Goal: Task Accomplishment & Management: Manage account settings

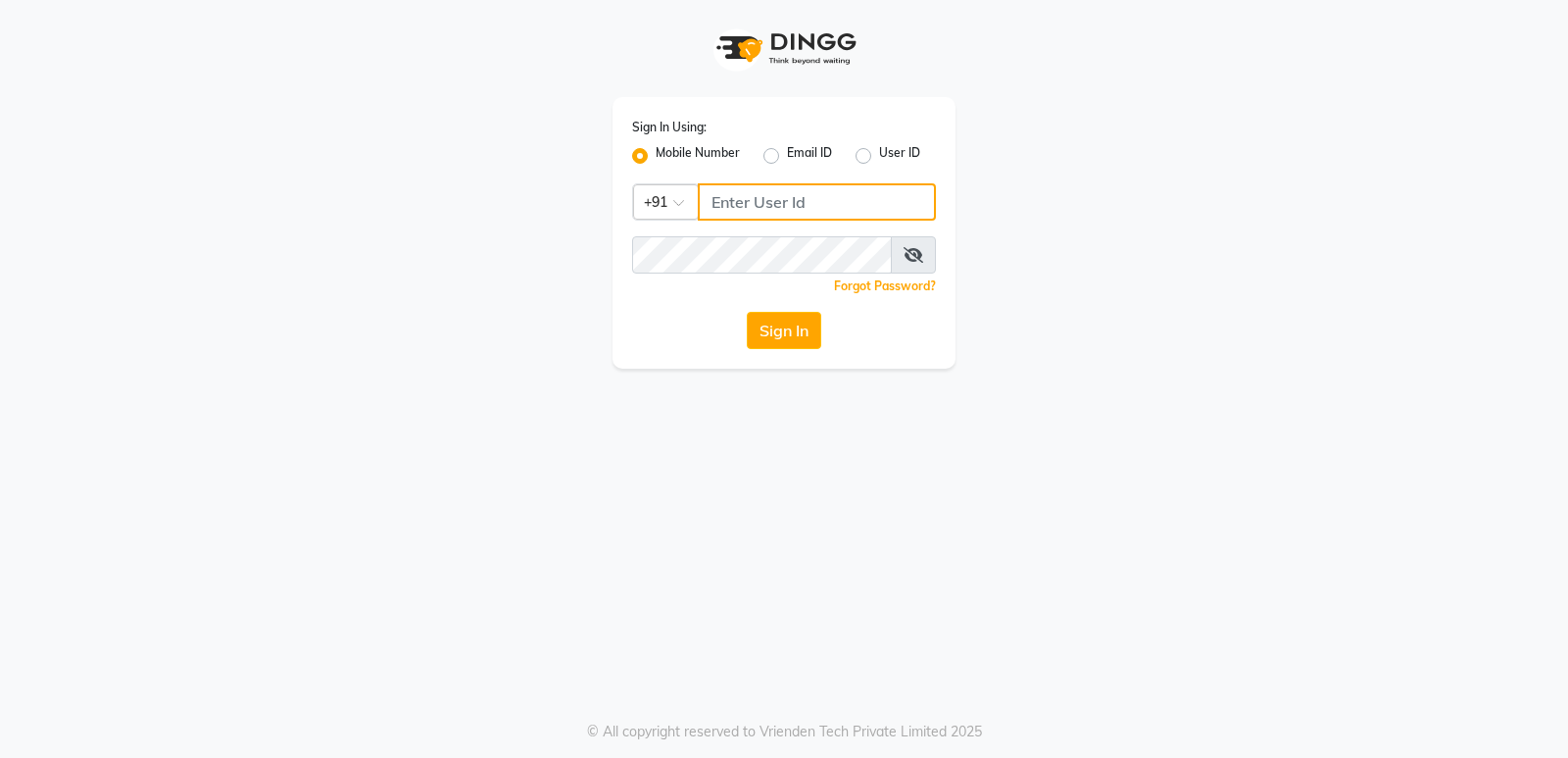
type input "9606078828"
click at [904, 256] on icon at bounding box center [913, 255] width 20 height 16
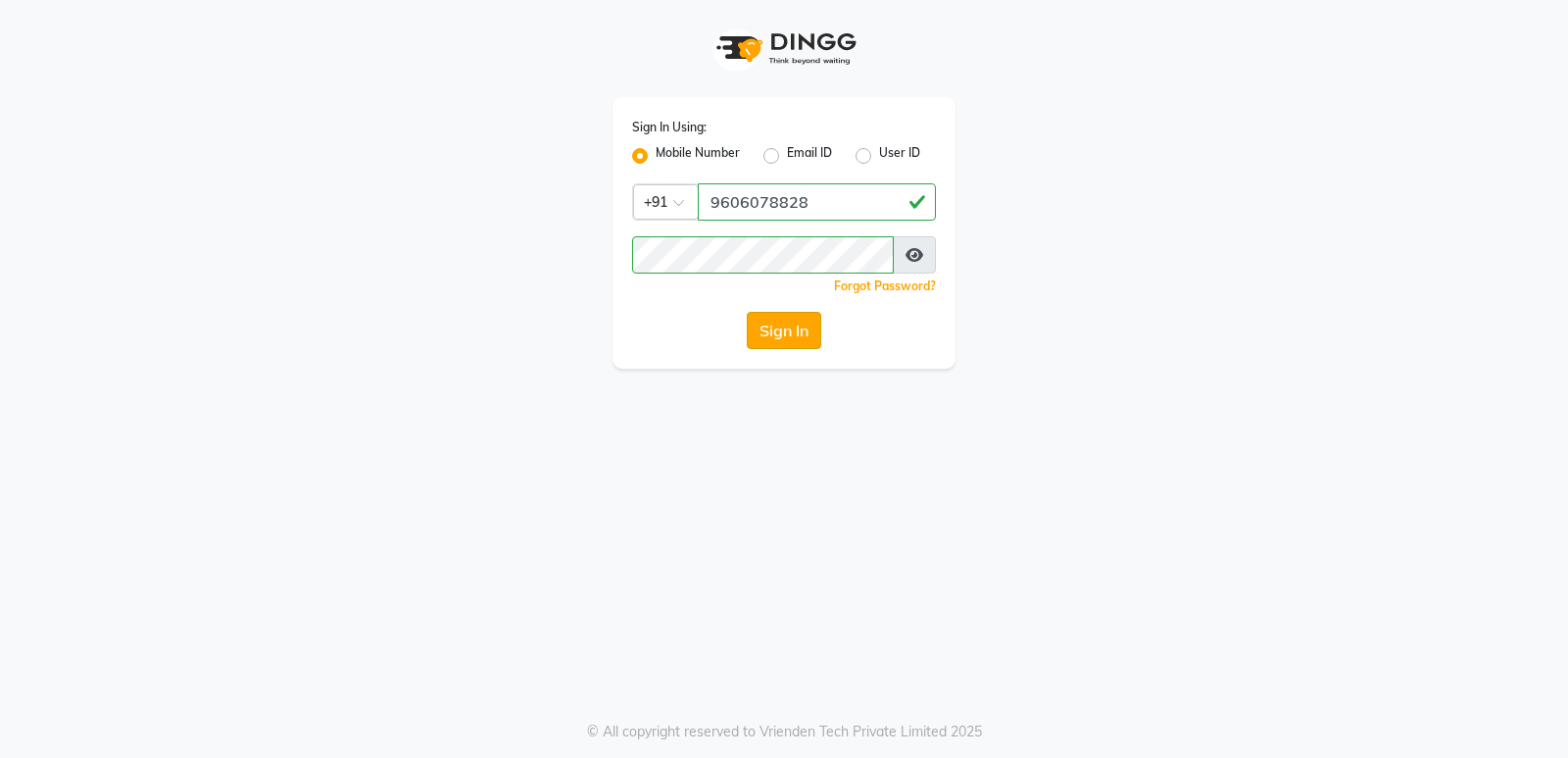
click at [793, 331] on button "Sign In" at bounding box center [784, 330] width 75 height 37
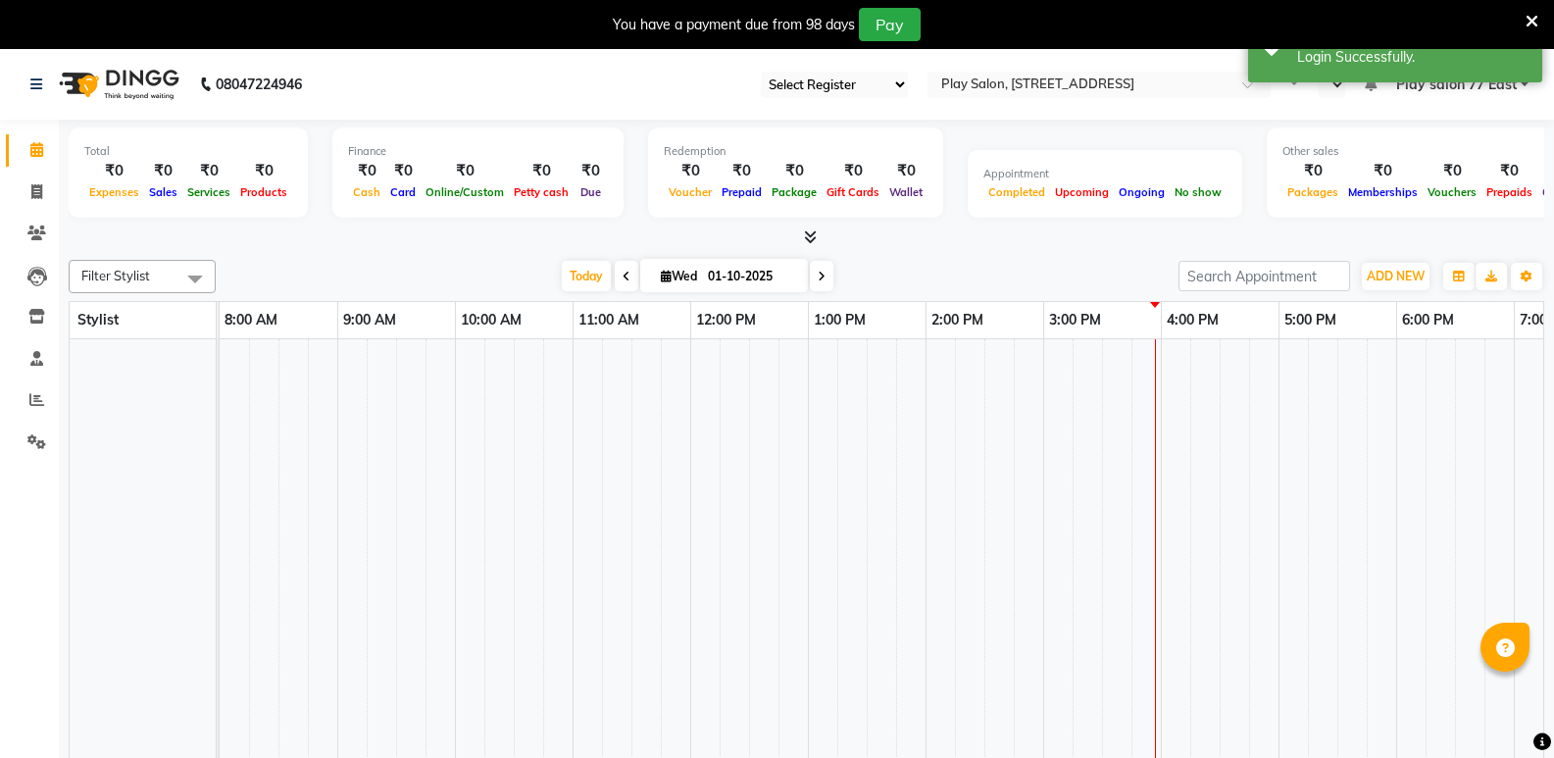
select select "95"
select select "en"
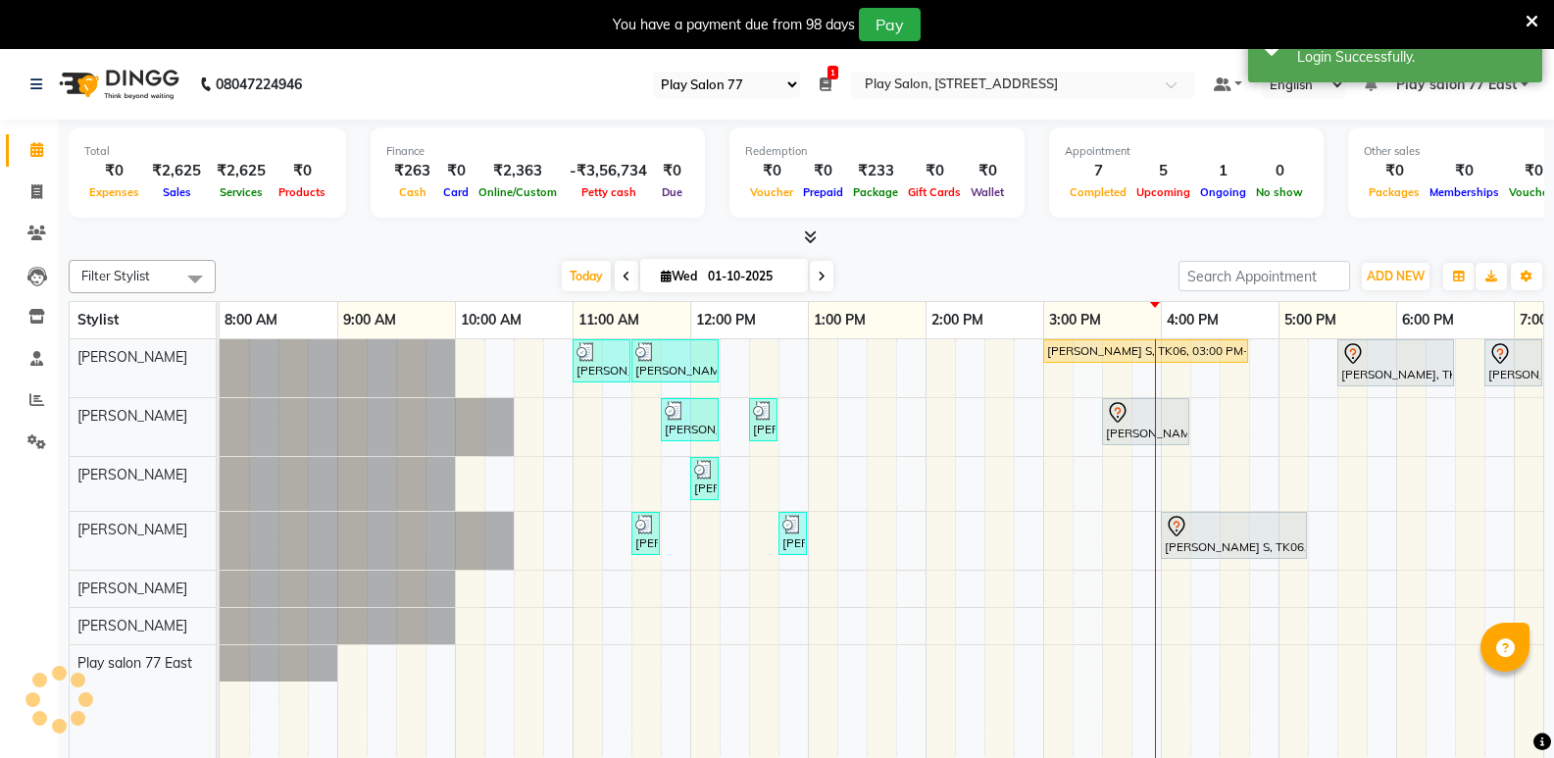
click at [1528, 18] on icon at bounding box center [1532, 22] width 13 height 18
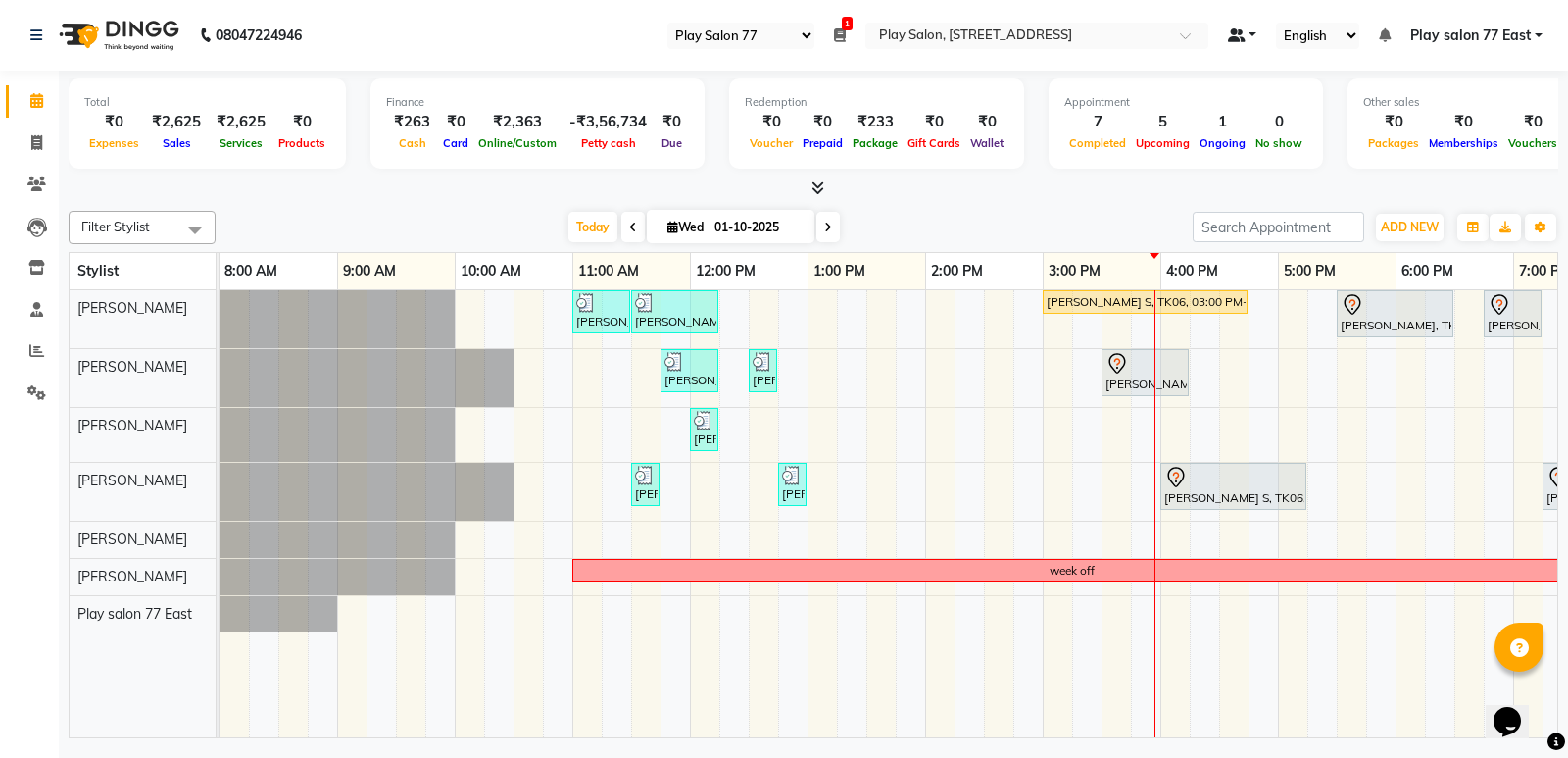
click at [1249, 40] on link at bounding box center [1242, 35] width 29 height 21
click at [1261, 8] on nav "08047224946 Select Register Play Salon 77 1 Daily Open Registers nothing to sho…" at bounding box center [784, 35] width 1568 height 71
click at [978, 172] on div "Total ₹0 Expenses ₹2,625 Sales ₹2,625 Services ₹0 Products Finance ₹263 Cash ₹0…" at bounding box center [813, 126] width 1490 height 96
click at [1460, 43] on span "Play salon 77 East" at bounding box center [1470, 35] width 121 height 21
click at [1222, 166] on div "Appointment 7 Completed 5 Upcoming 1 Ongoing 0 No show" at bounding box center [1185, 123] width 275 height 90
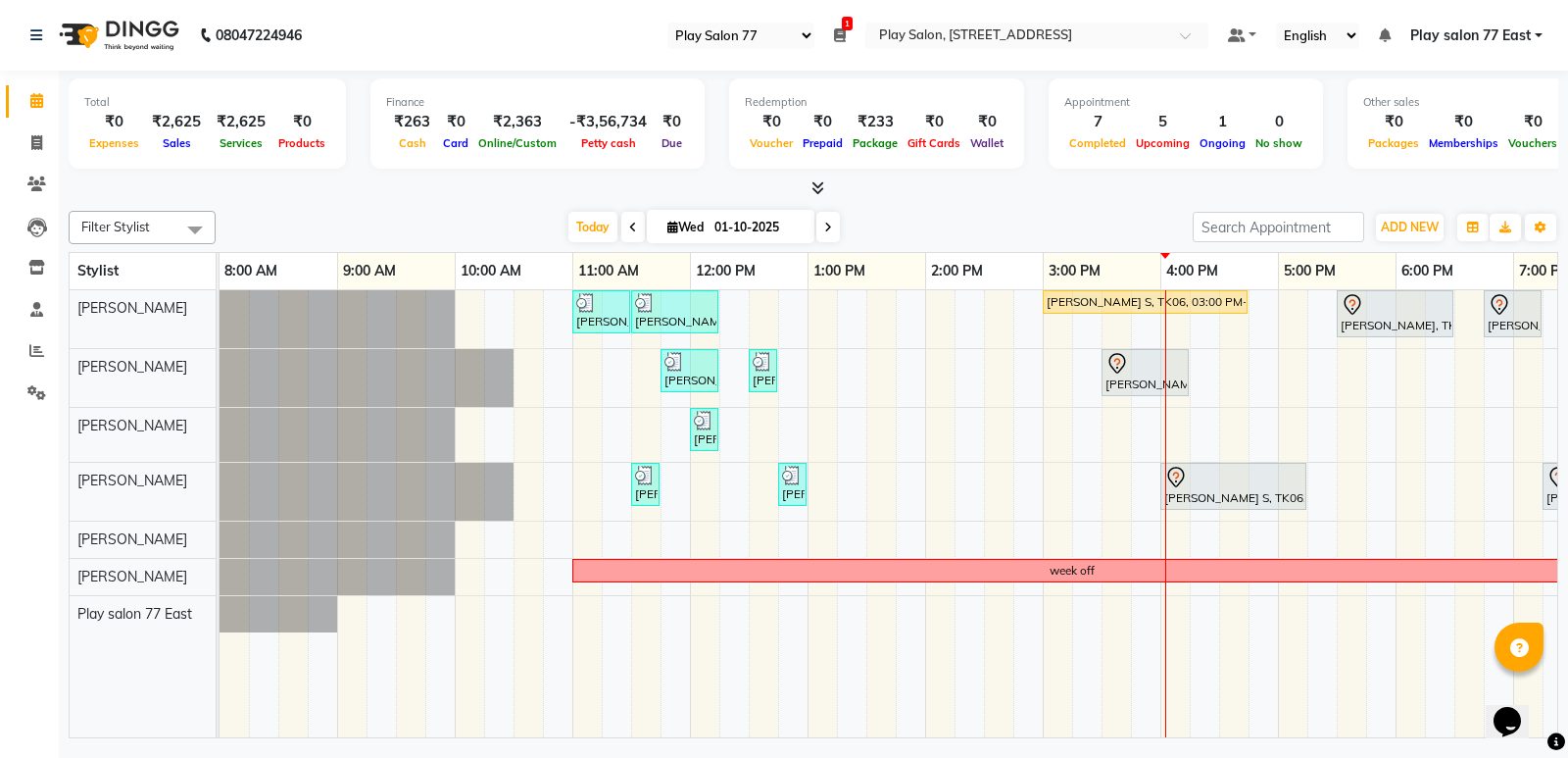
click at [1465, 36] on span "Play salon 77 East" at bounding box center [1470, 35] width 121 height 21
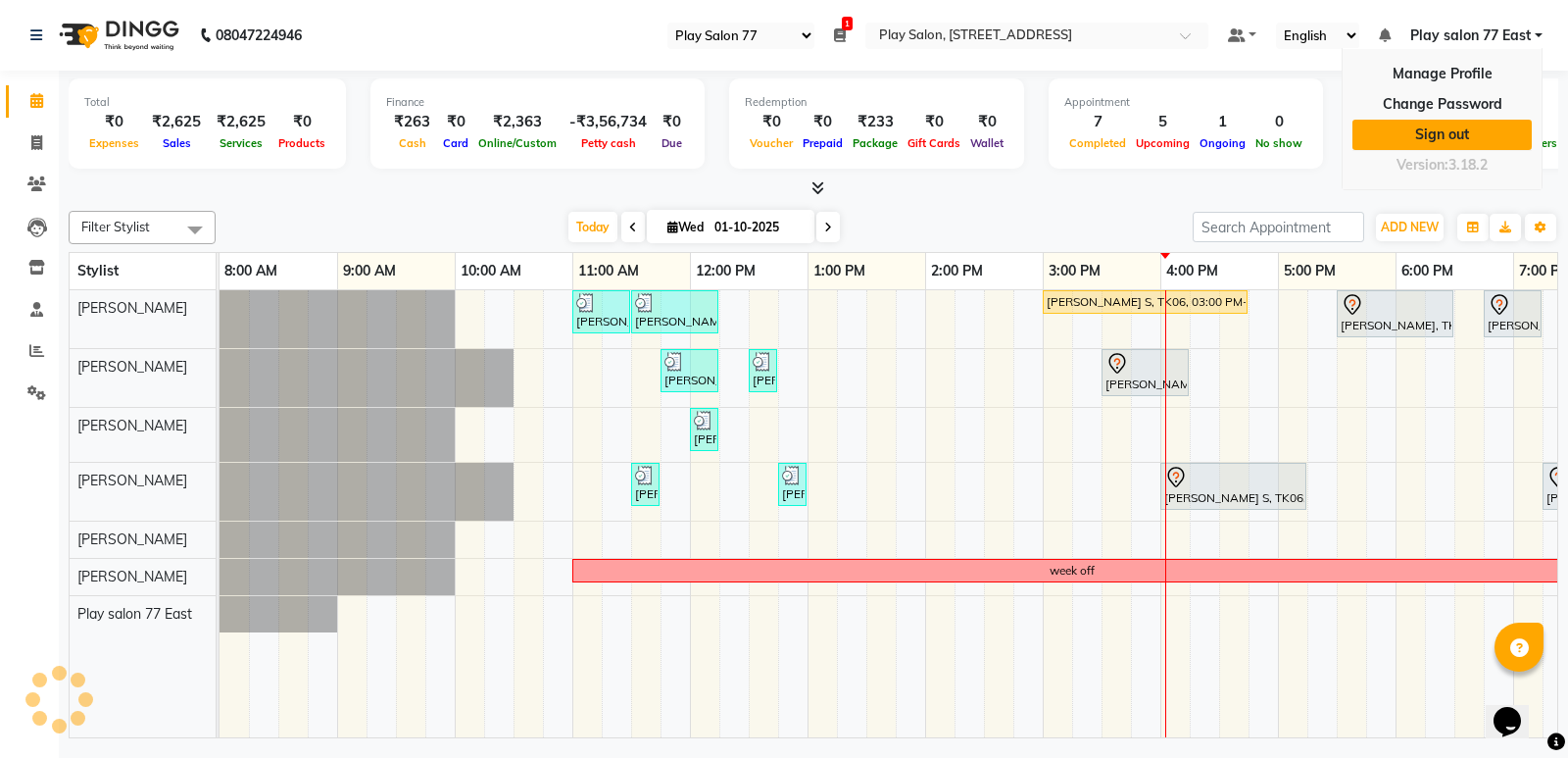
click at [1469, 130] on link "Sign out" at bounding box center [1441, 135] width 179 height 30
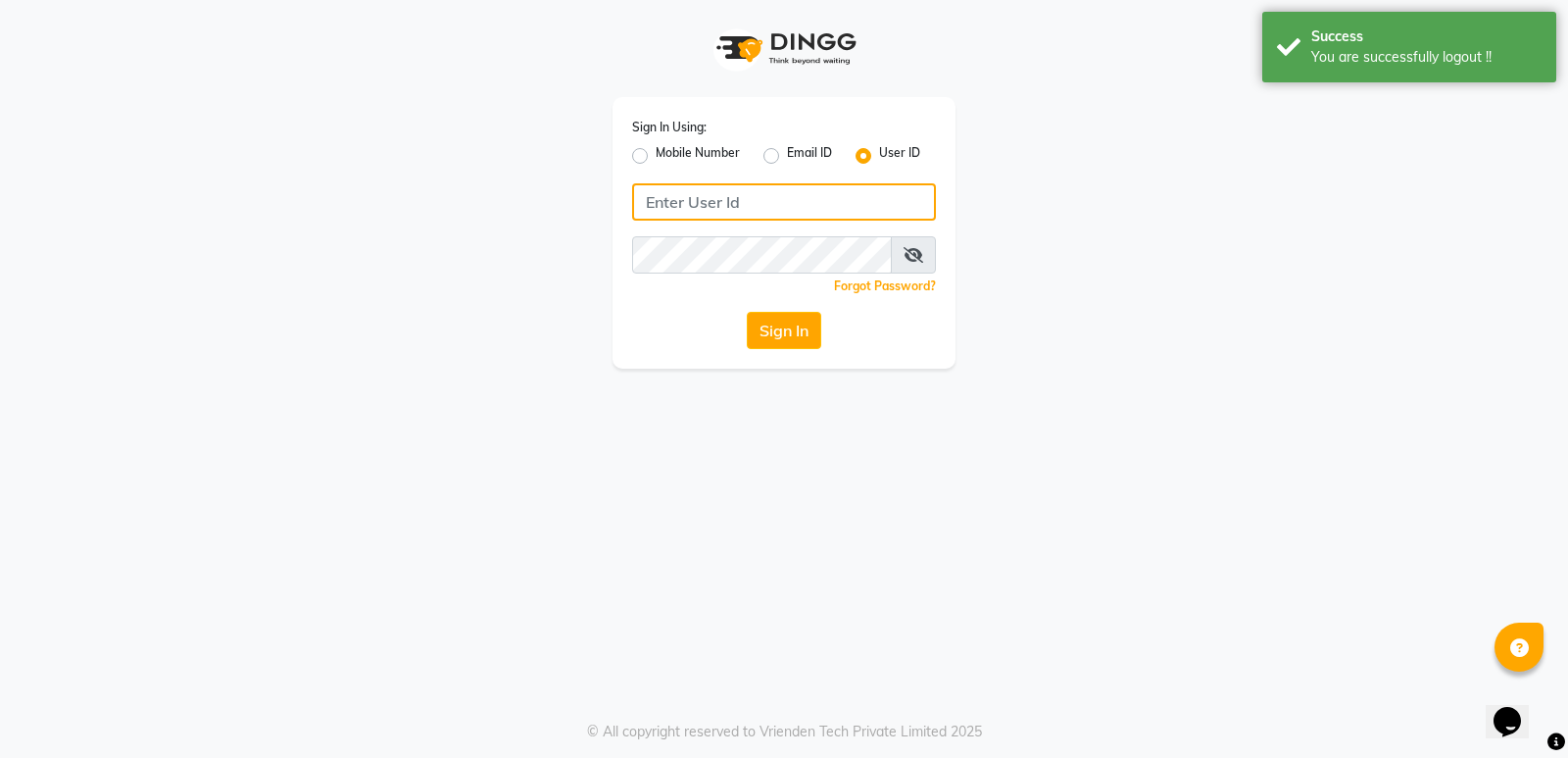
type input "9606078828"
click at [792, 202] on input "9606078828" at bounding box center [784, 201] width 304 height 37
drag, startPoint x: 792, startPoint y: 202, endPoint x: 637, endPoint y: 157, distance: 161.4
click at [645, 183] on input "9606078828" at bounding box center [784, 201] width 304 height 37
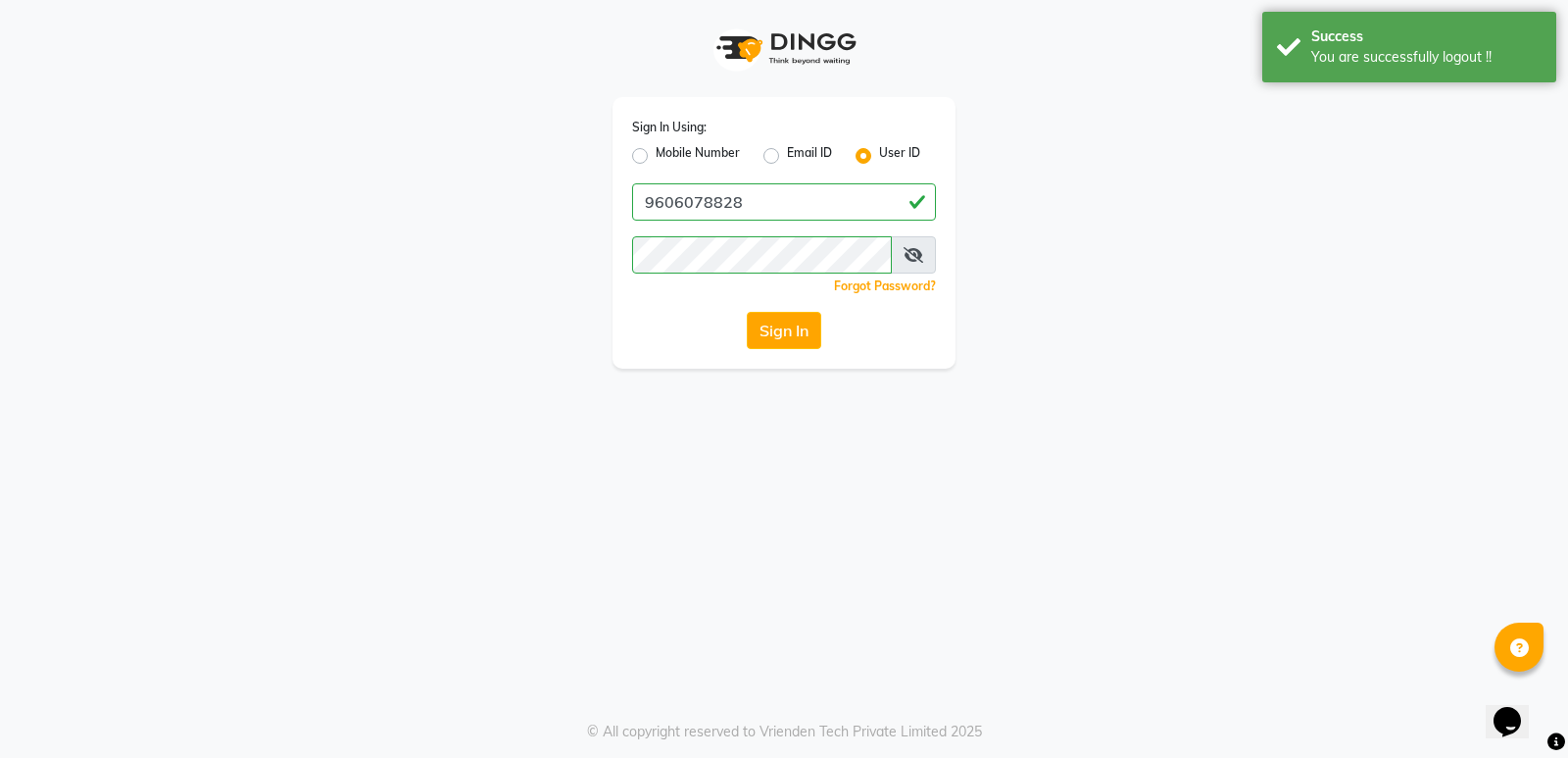
click at [656, 150] on label "Mobile Number" at bounding box center [698, 156] width 84 height 24
click at [656, 150] on input "Mobile Number" at bounding box center [662, 150] width 13 height 13
radio input "true"
radio input "false"
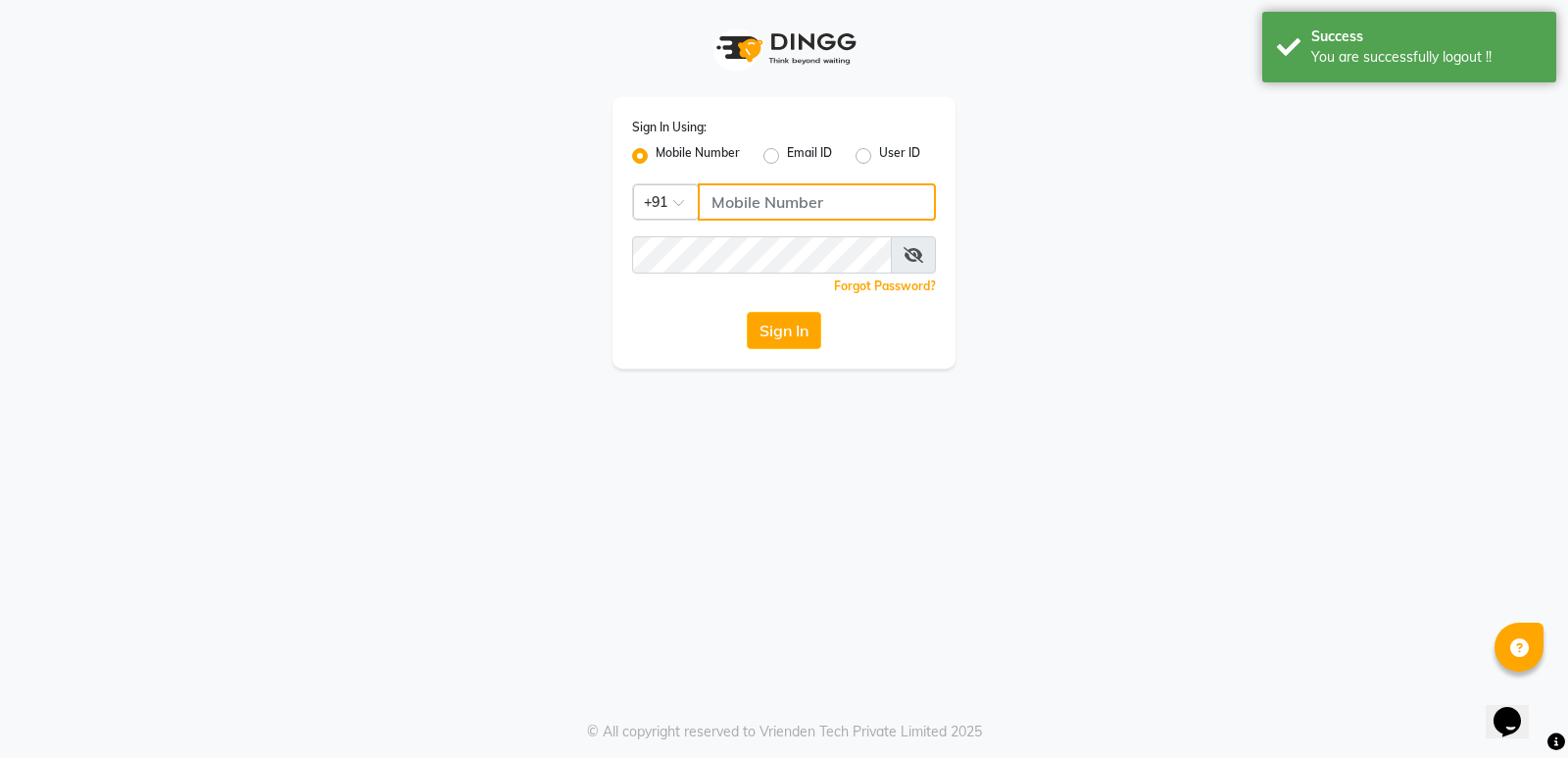
click at [742, 201] on input "Username" at bounding box center [816, 201] width 238 height 37
type input "6363023896"
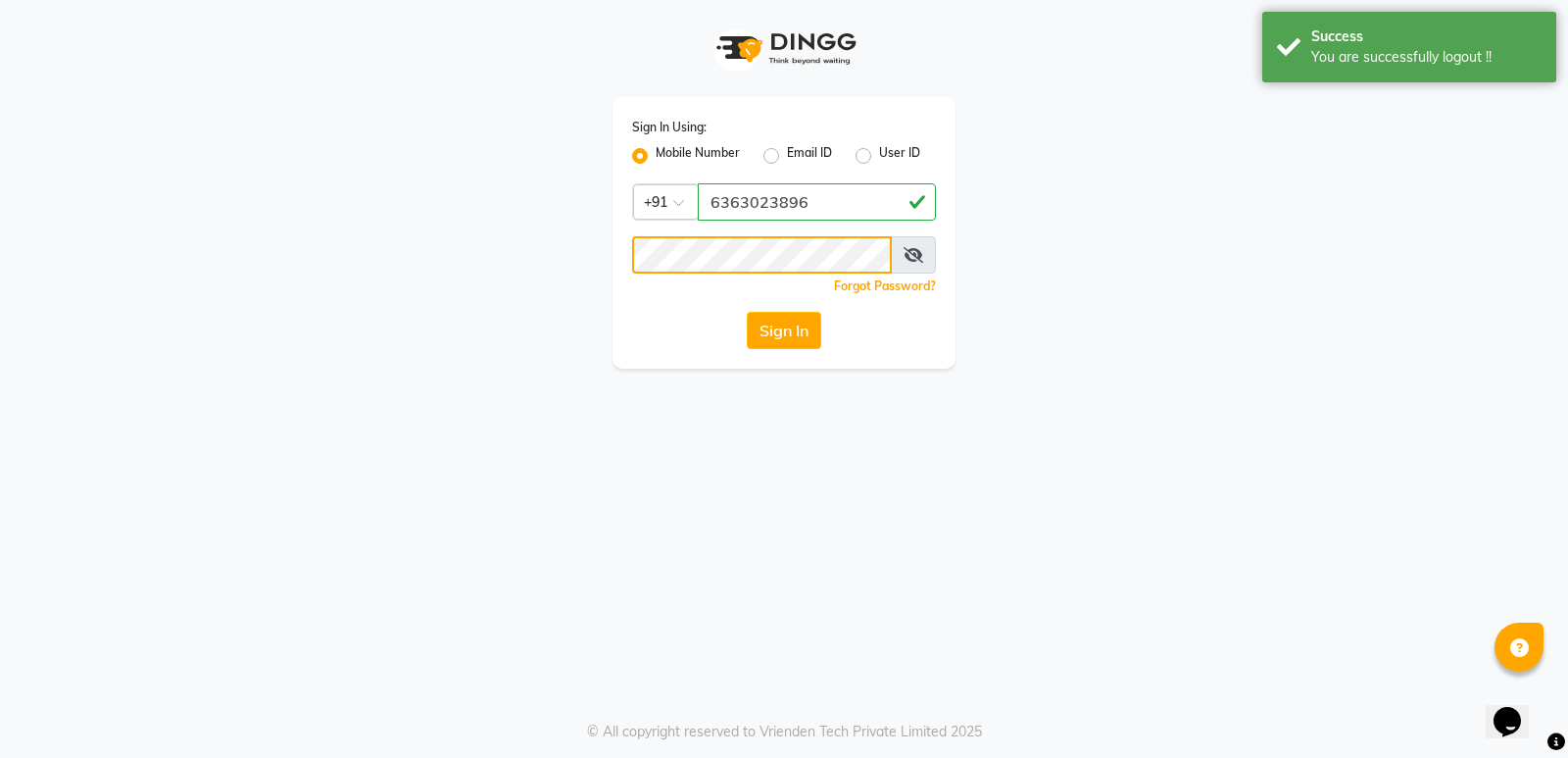
click at [747, 312] on button "Sign In" at bounding box center [784, 330] width 75 height 37
